Goal: Task Accomplishment & Management: Manage account settings

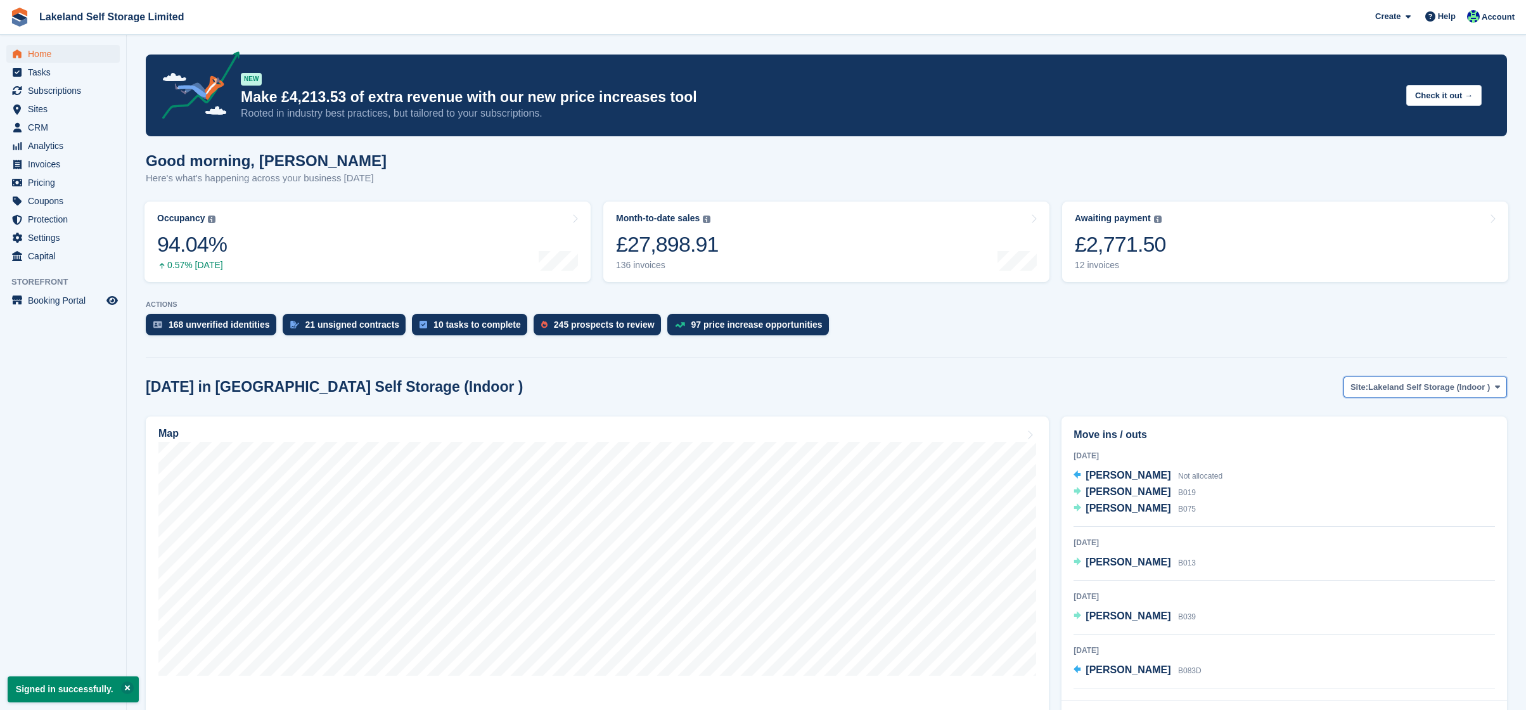
click at [1493, 385] on span at bounding box center [1497, 386] width 10 height 10
click at [1438, 445] on link "Lakeland Self Storage (Outdoor drive up)" at bounding box center [1407, 439] width 189 height 23
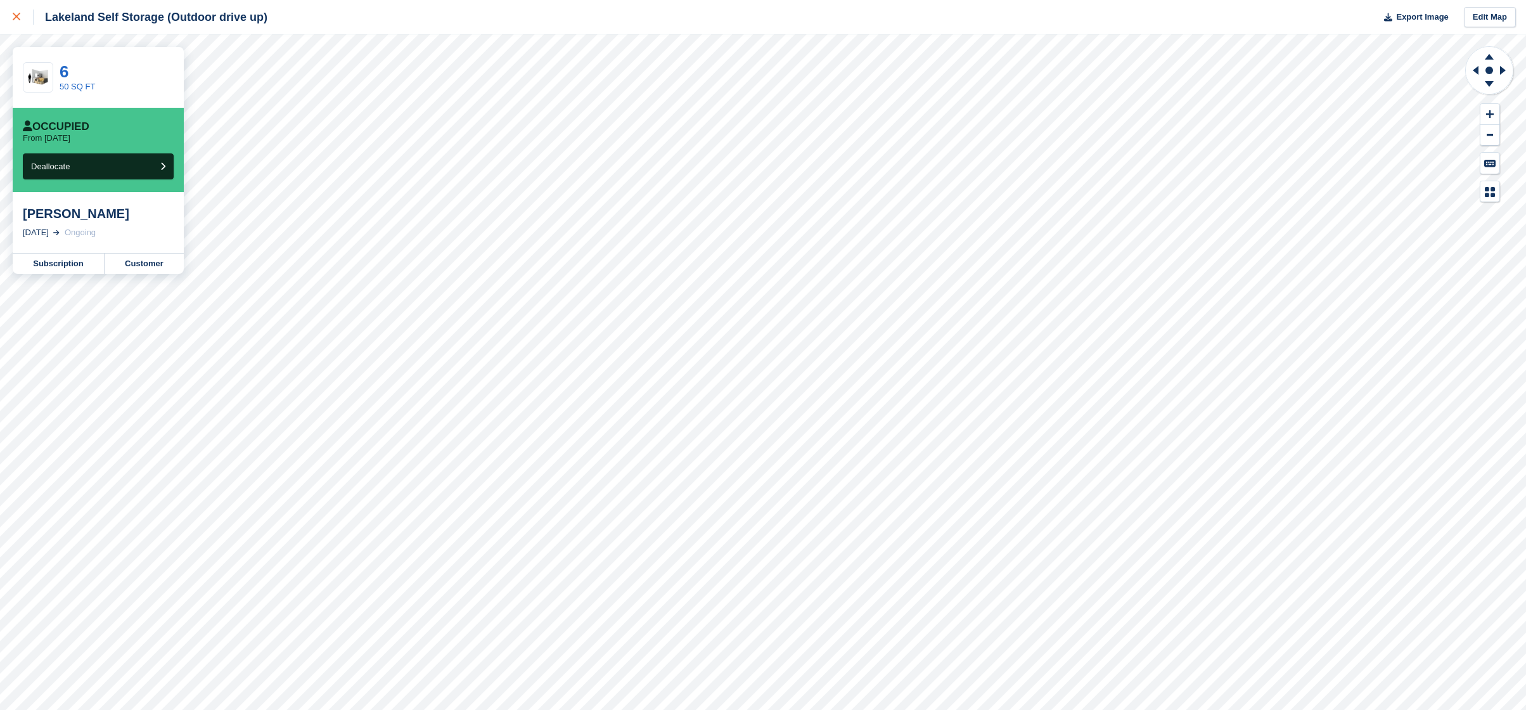
click at [20, 17] on div at bounding box center [23, 17] width 21 height 15
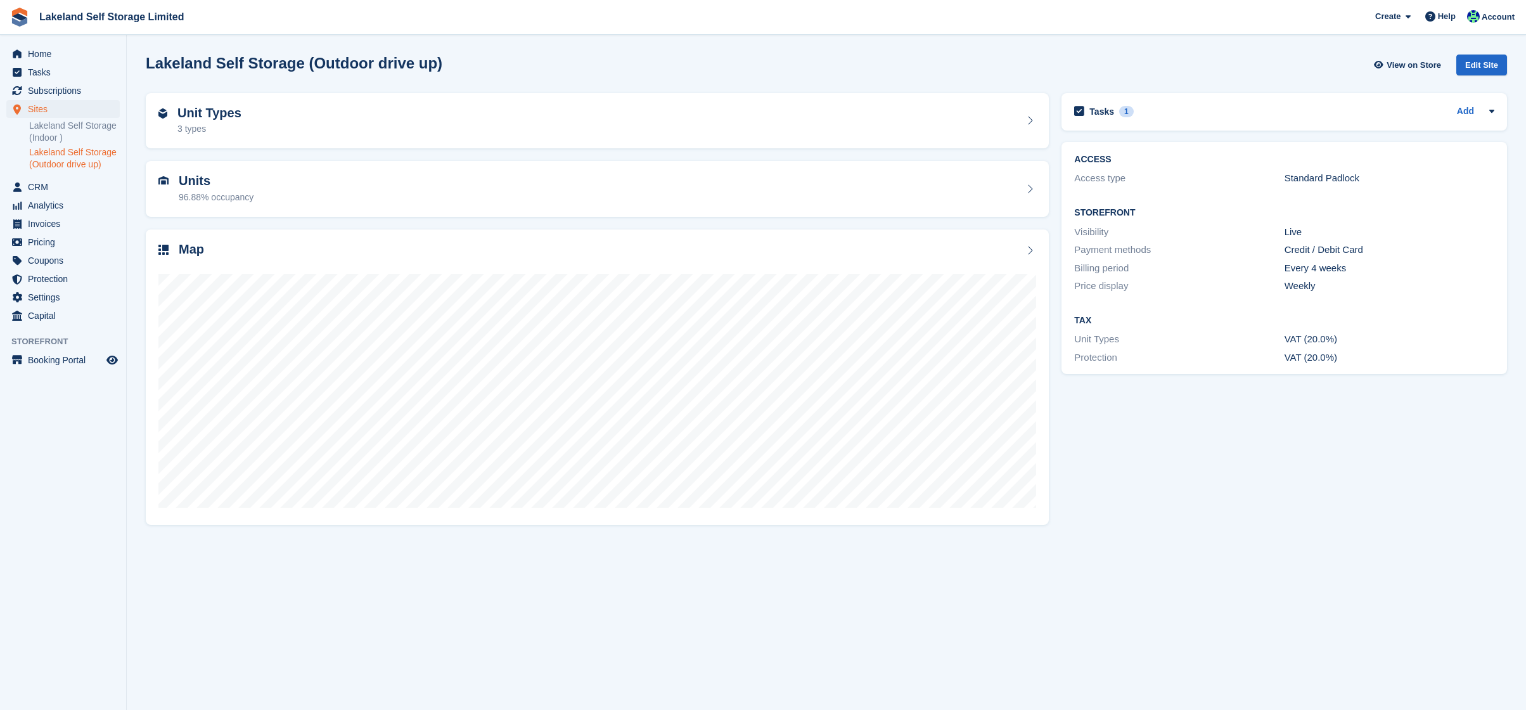
click at [49, 157] on link "Lakeland Self Storage (Outdoor drive up)" at bounding box center [74, 158] width 91 height 24
click at [64, 133] on link "Lakeland Self Storage (Indoor )" at bounding box center [74, 132] width 91 height 24
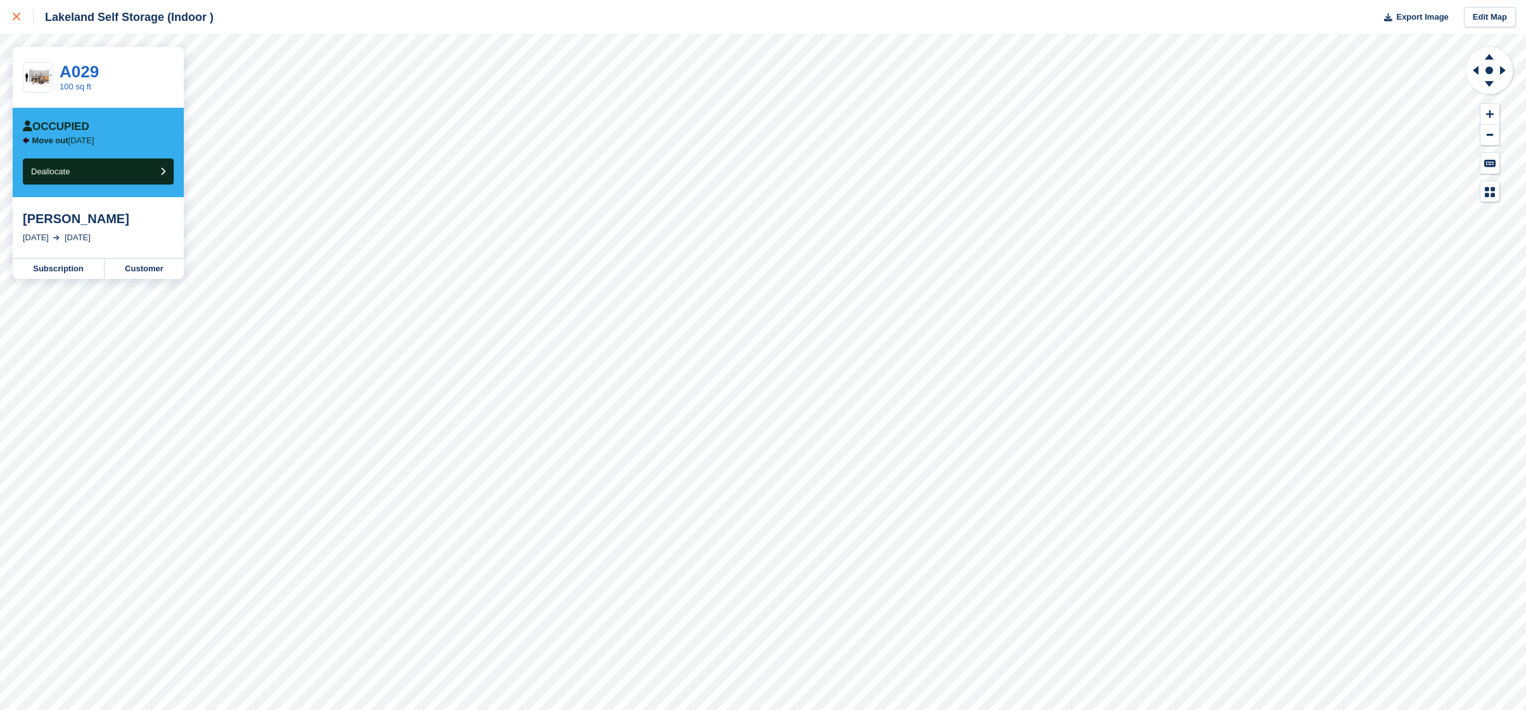
click at [14, 19] on icon at bounding box center [17, 17] width 8 height 8
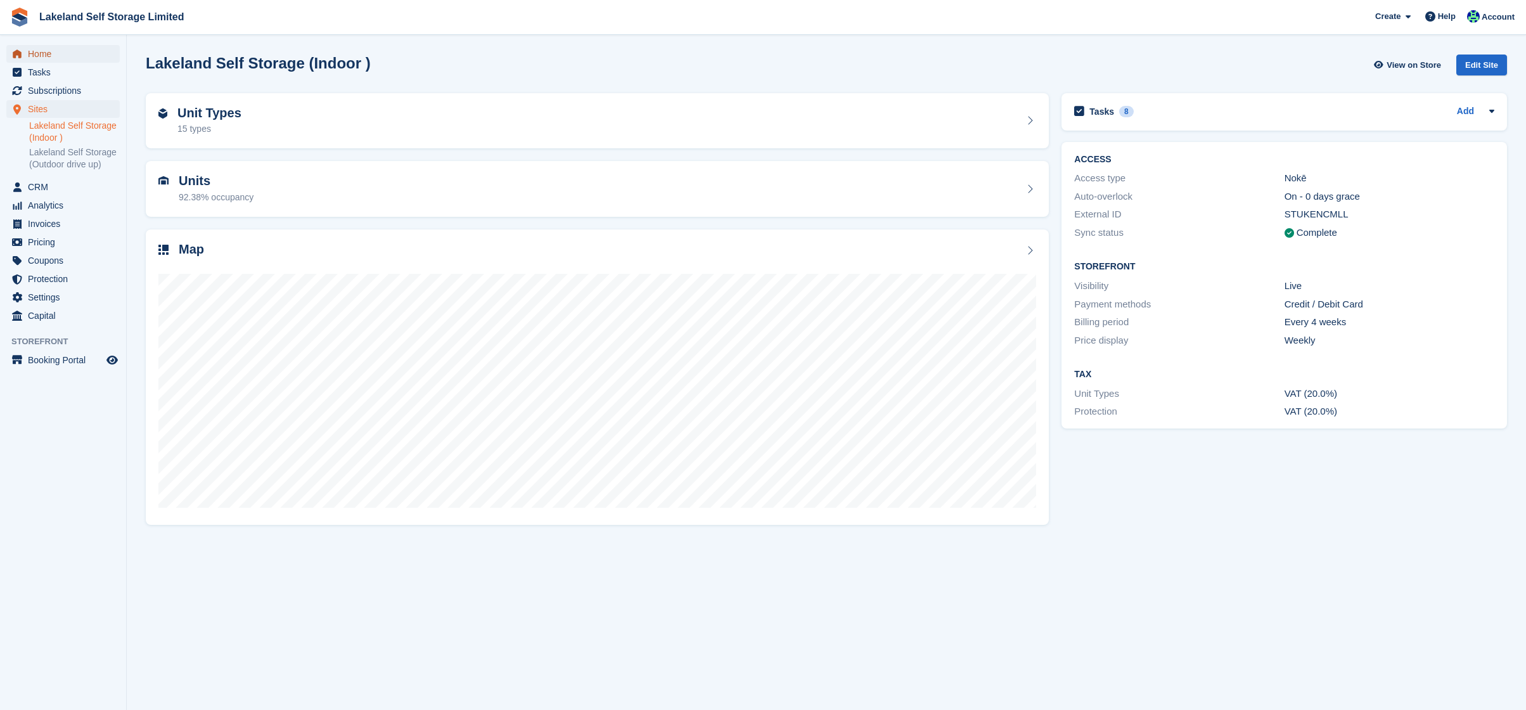
click at [61, 61] on span "Home" at bounding box center [66, 54] width 76 height 18
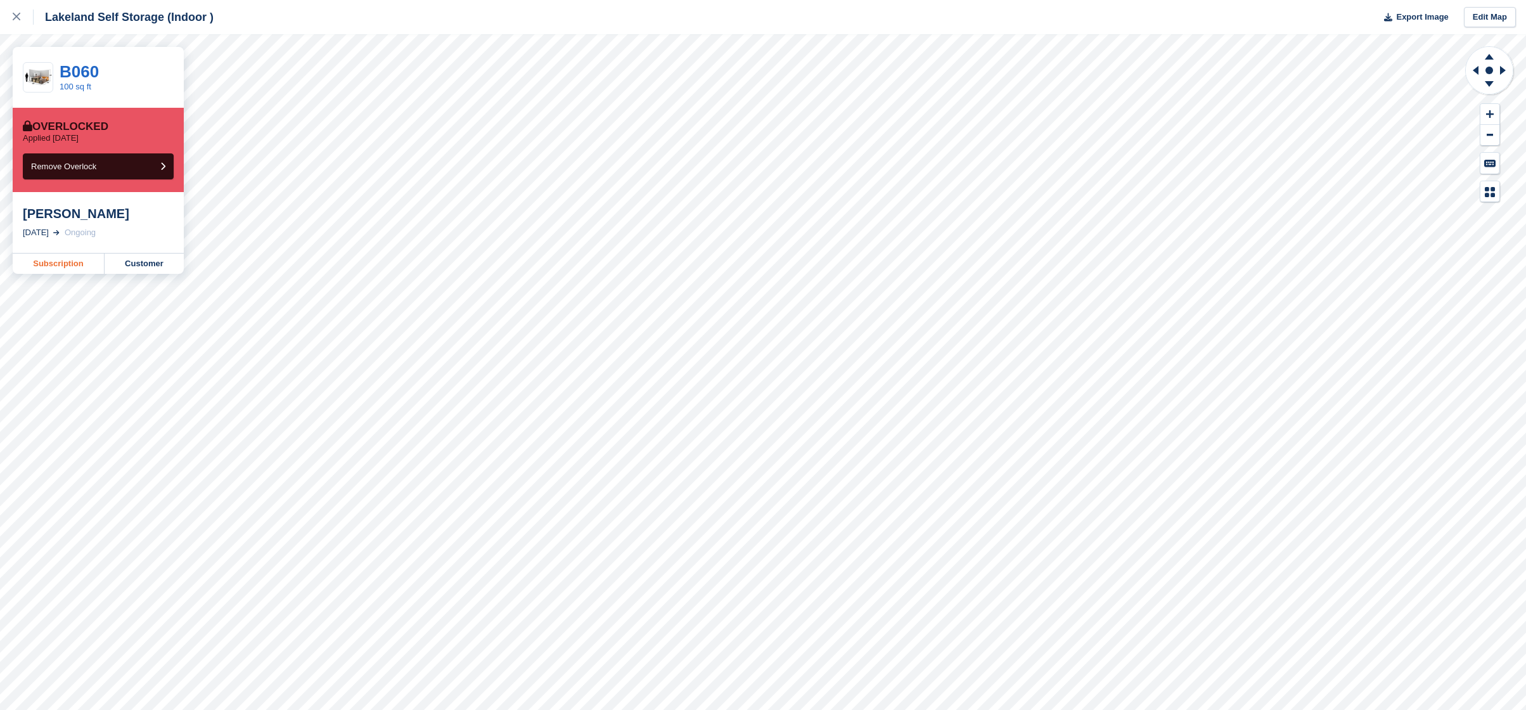
click at [54, 262] on link "Subscription" at bounding box center [59, 263] width 92 height 20
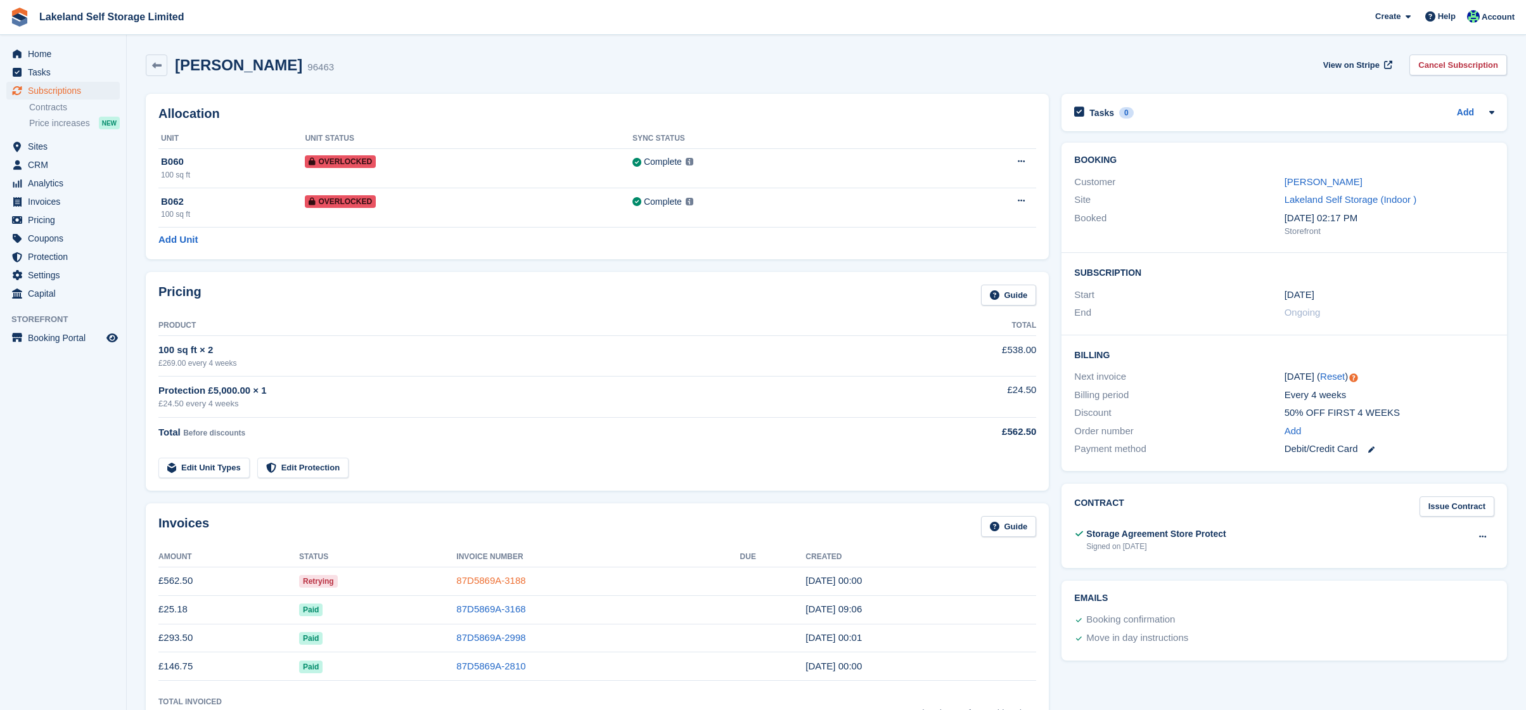
click at [512, 581] on link "87D5869A-3188" at bounding box center [490, 580] width 69 height 11
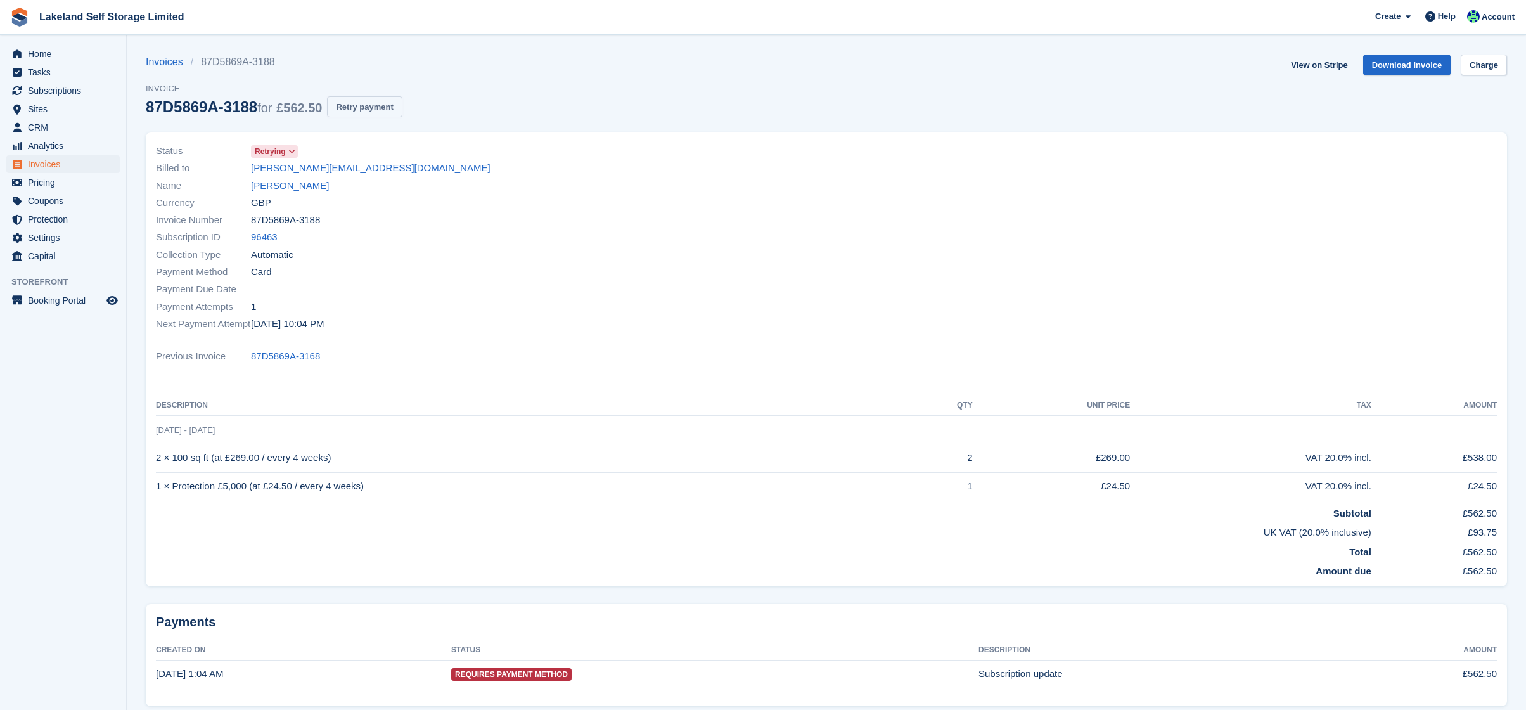
click at [383, 109] on button "Retry payment" at bounding box center [364, 106] width 75 height 21
click at [54, 54] on span "Home" at bounding box center [66, 54] width 76 height 18
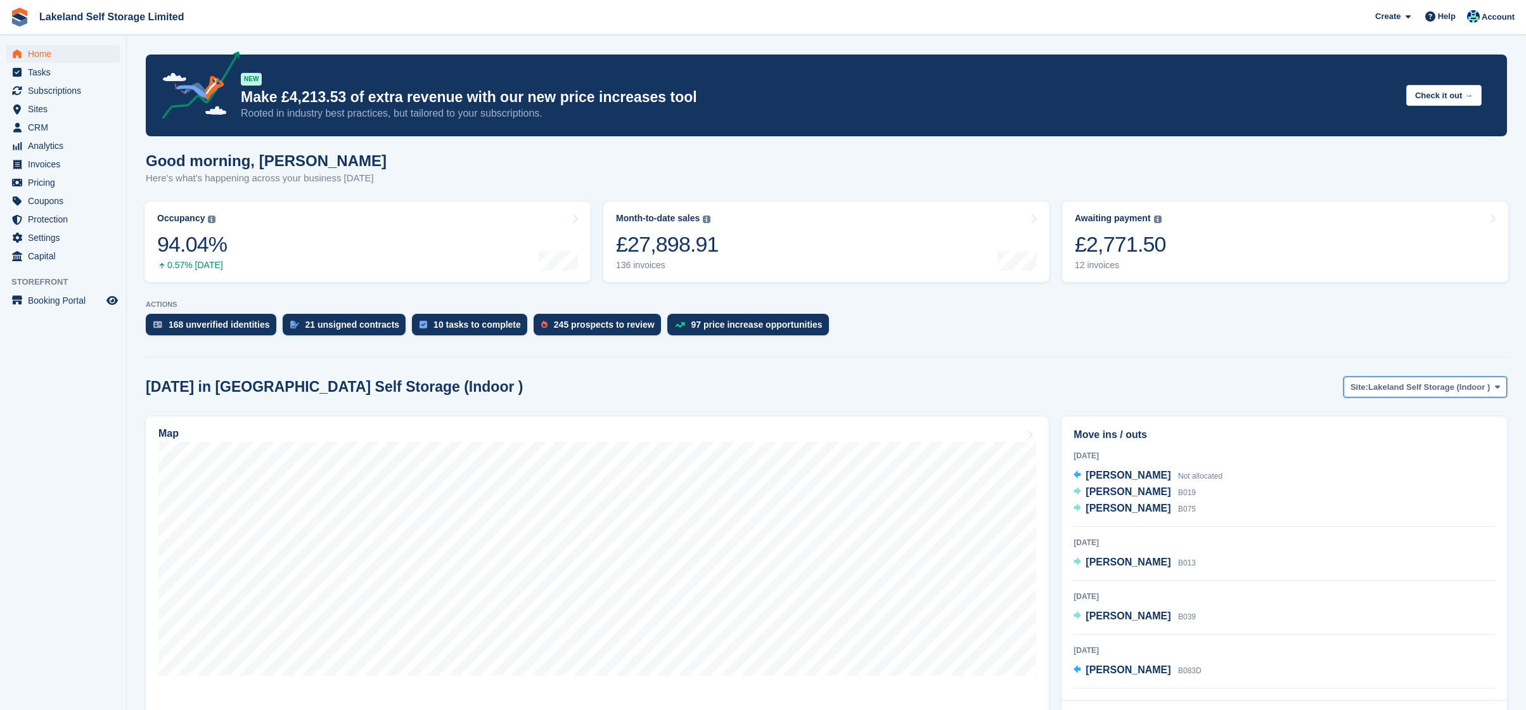
click at [1496, 387] on icon at bounding box center [1497, 387] width 5 height 8
click at [1439, 438] on link "Lakeland Self Storage (Outdoor drive up)" at bounding box center [1407, 439] width 189 height 23
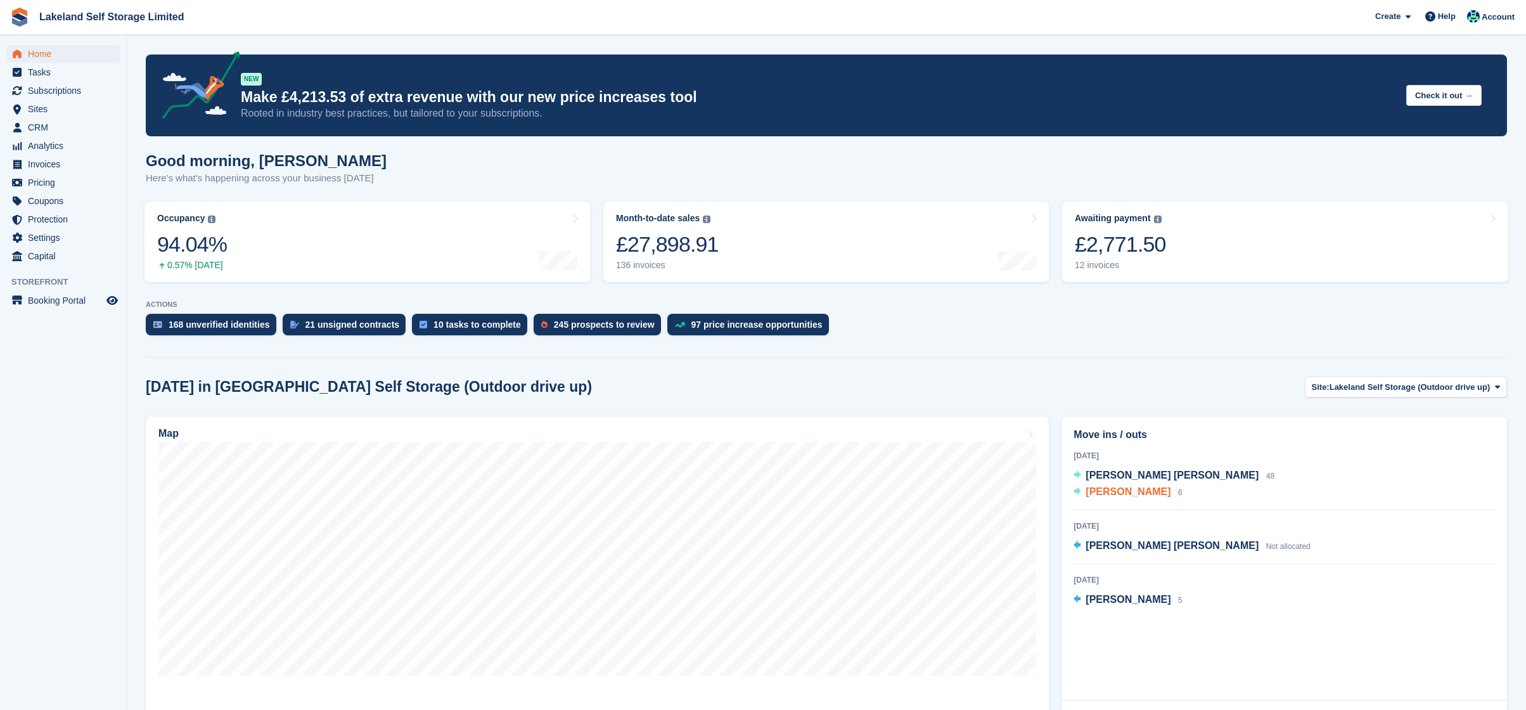
click at [1096, 492] on span "[PERSON_NAME]" at bounding box center [1127, 491] width 85 height 11
